Goal: Task Accomplishment & Management: Complete application form

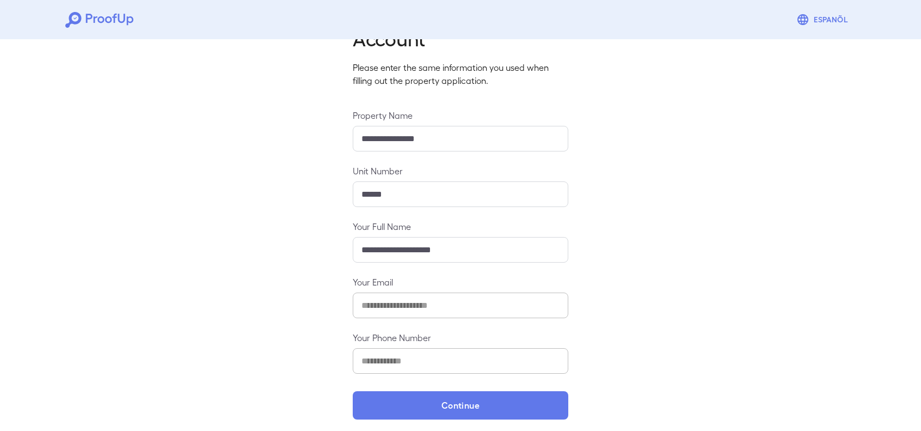
scroll to position [62, 0]
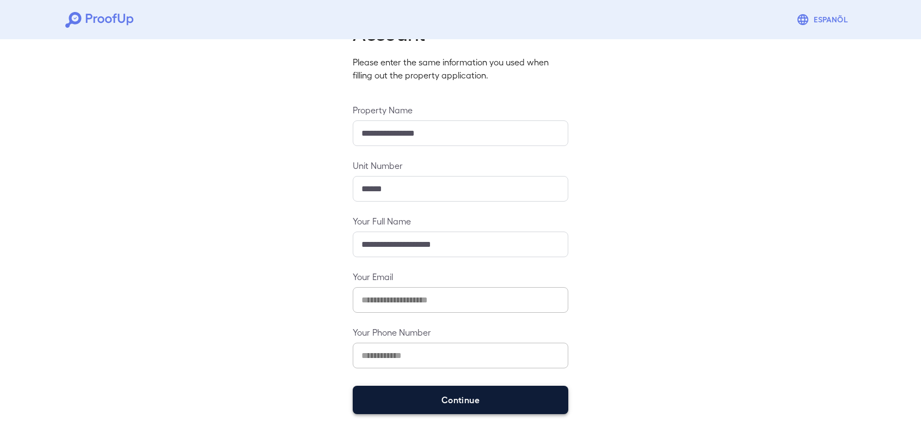
click at [442, 401] on button "Continue" at bounding box center [461, 399] width 216 height 28
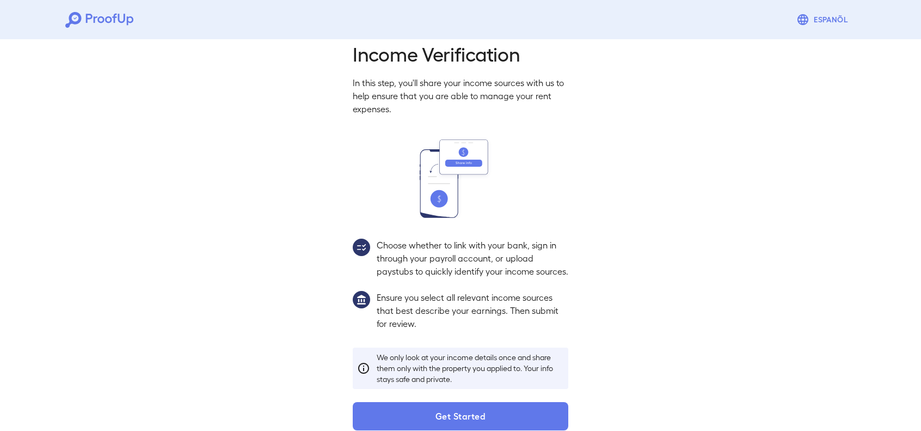
scroll to position [47, 0]
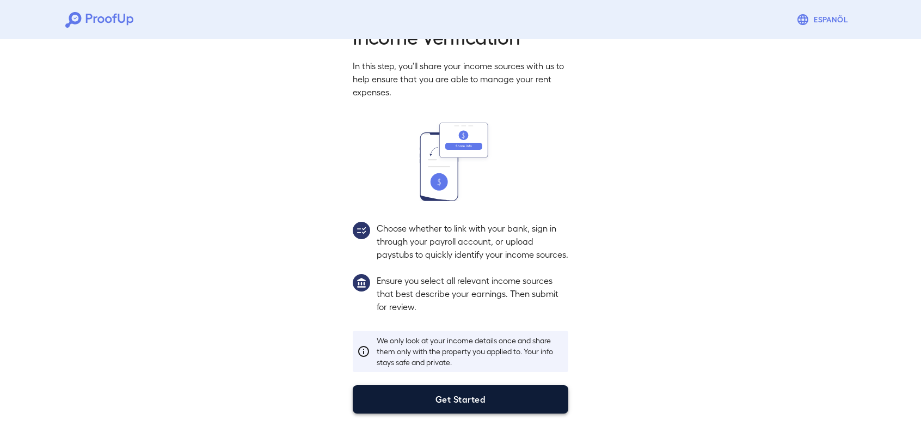
click at [435, 409] on button "Get Started" at bounding box center [461, 399] width 216 height 28
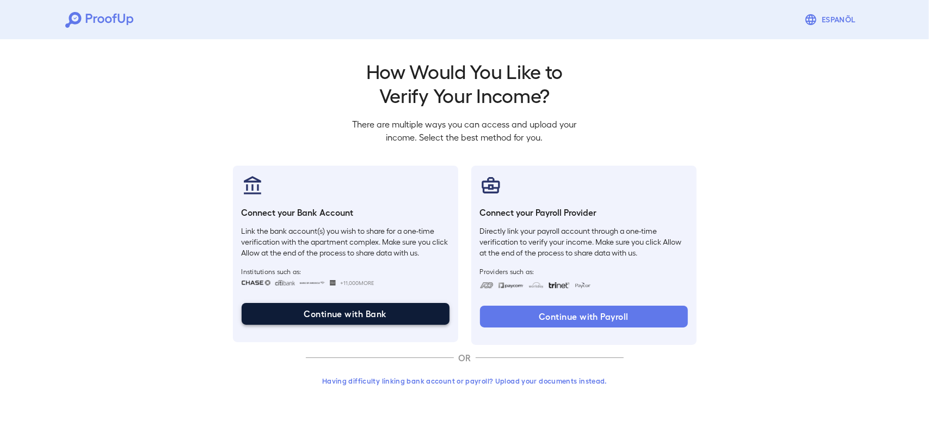
click at [405, 314] on button "Continue with Bank" at bounding box center [346, 314] width 208 height 22
